Goal: Task Accomplishment & Management: Manage account settings

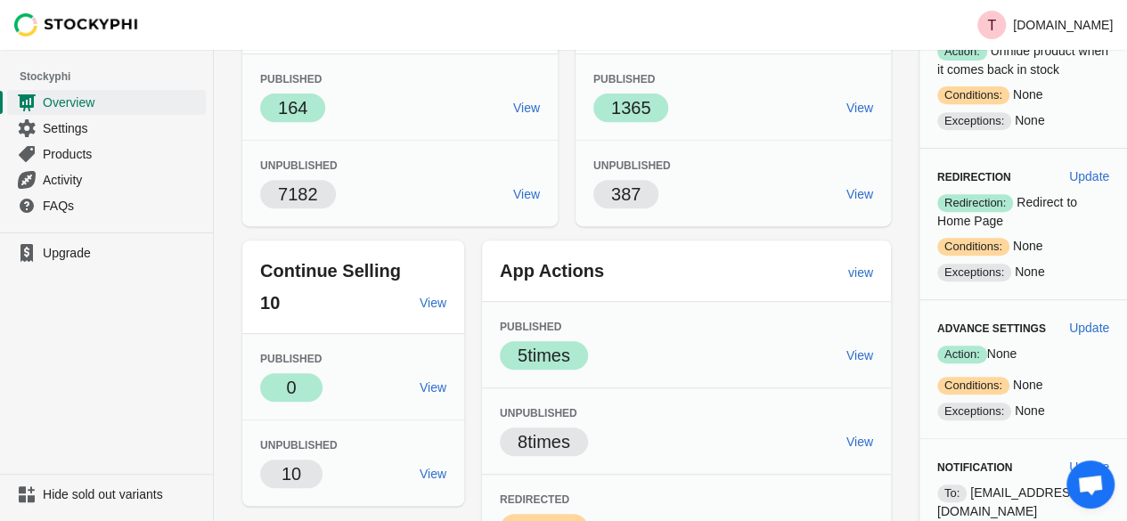
scroll to position [267, 0]
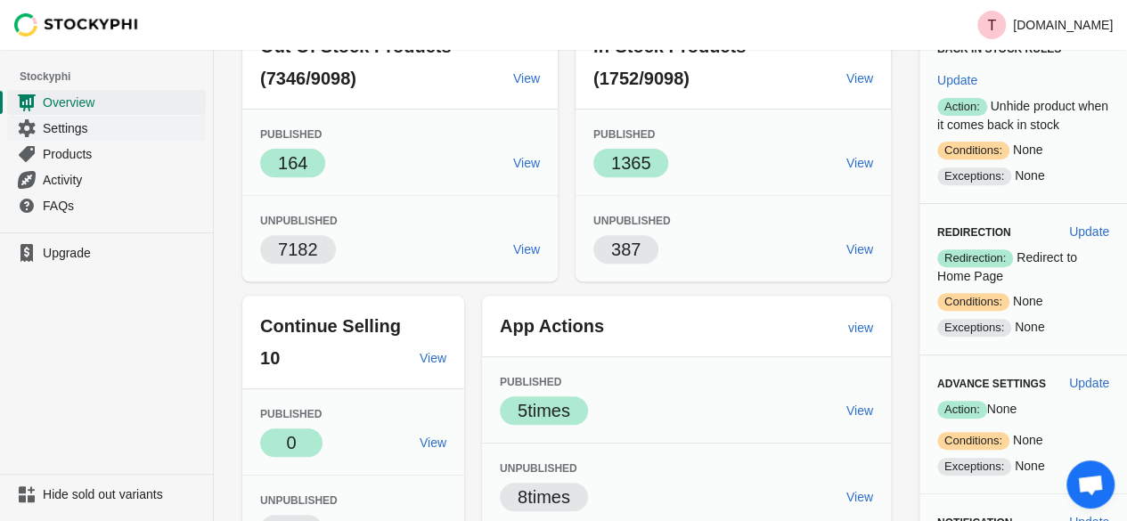
click at [70, 133] on span "Settings" at bounding box center [122, 128] width 159 height 18
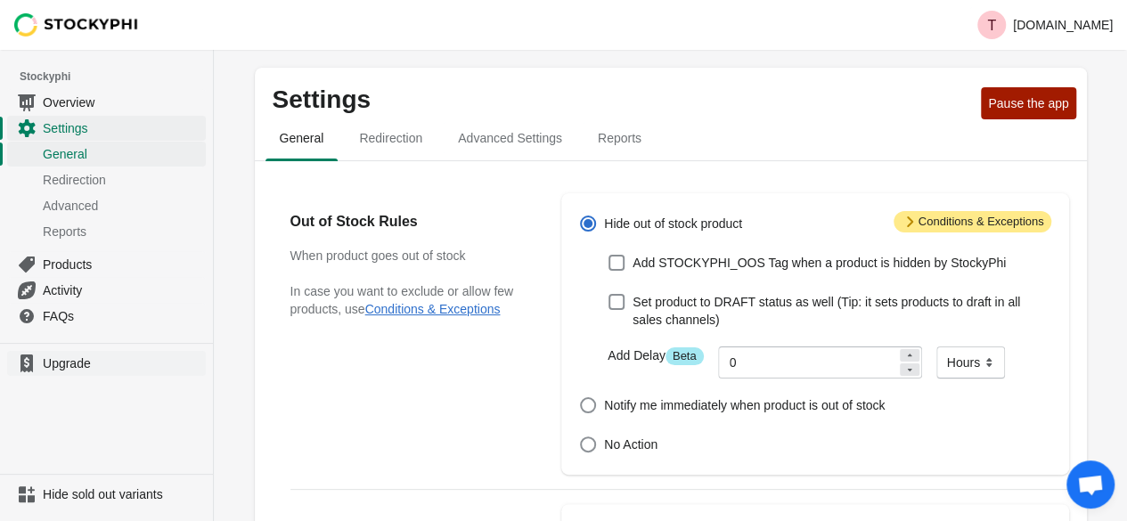
click at [69, 360] on span "Upgrade" at bounding box center [122, 363] width 159 height 18
